Goal: Information Seeking & Learning: Learn about a topic

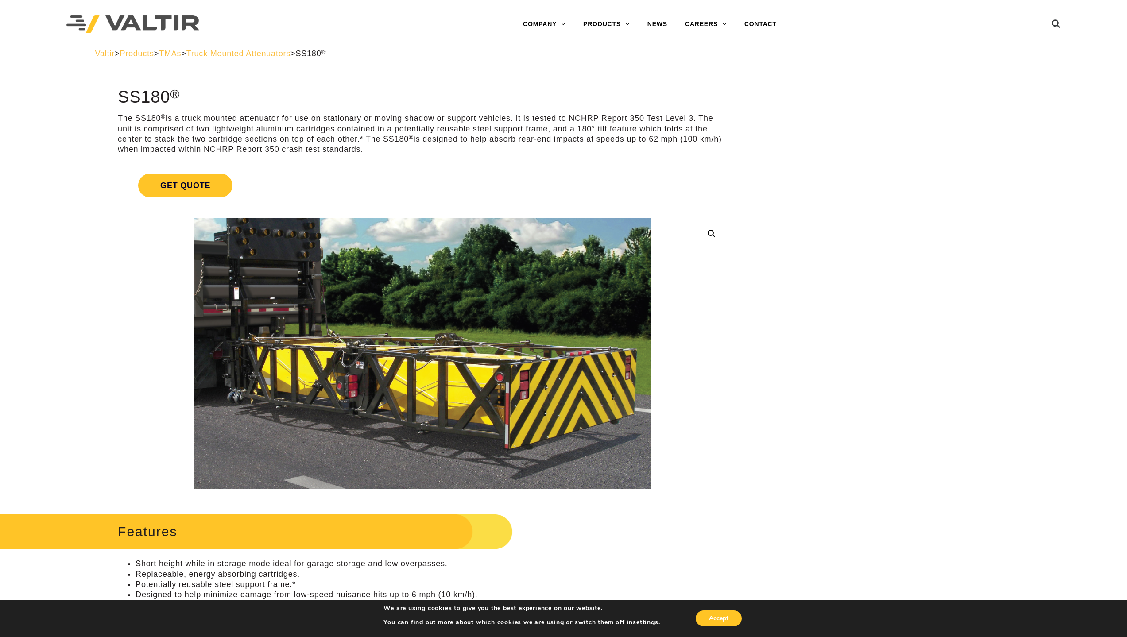
click at [256, 54] on span "Truck Mounted Attenuators" at bounding box center [238, 53] width 104 height 9
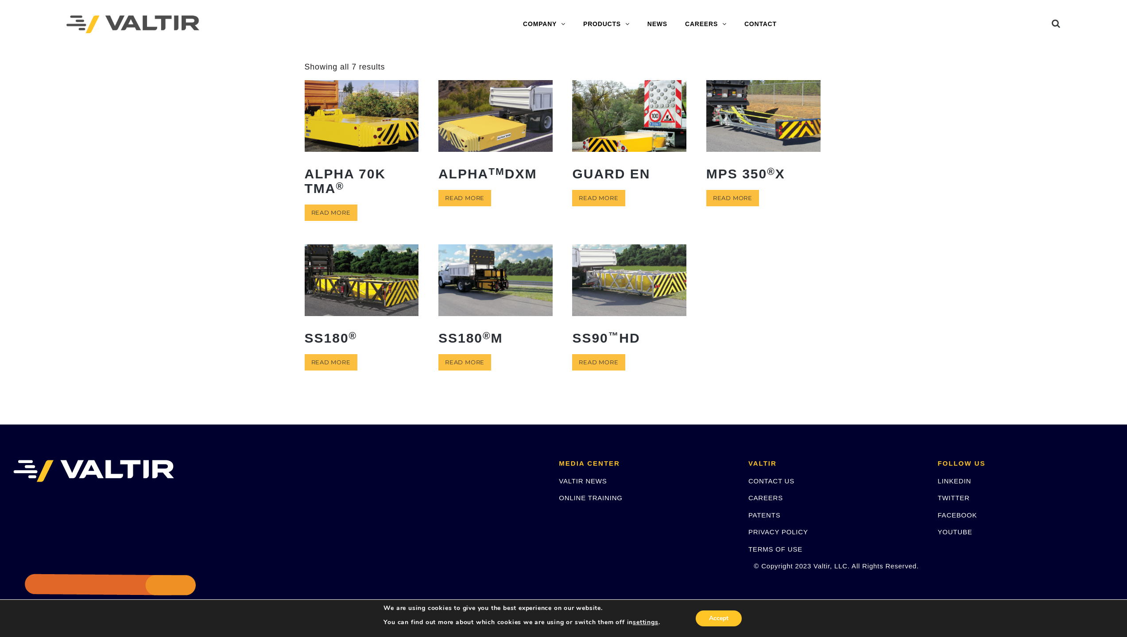
click at [645, 275] on img at bounding box center [629, 279] width 114 height 71
